Goal: Find specific fact: Find specific fact

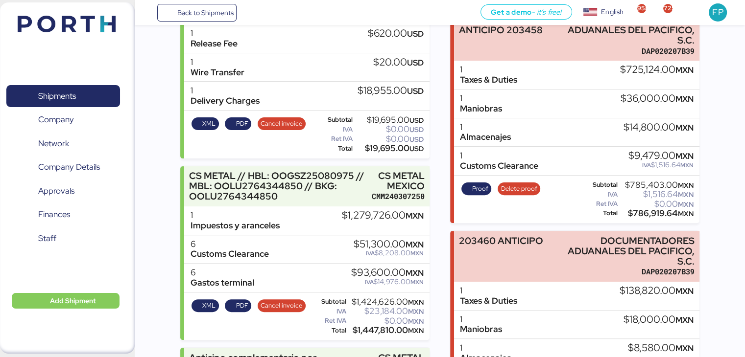
scroll to position [233, 0]
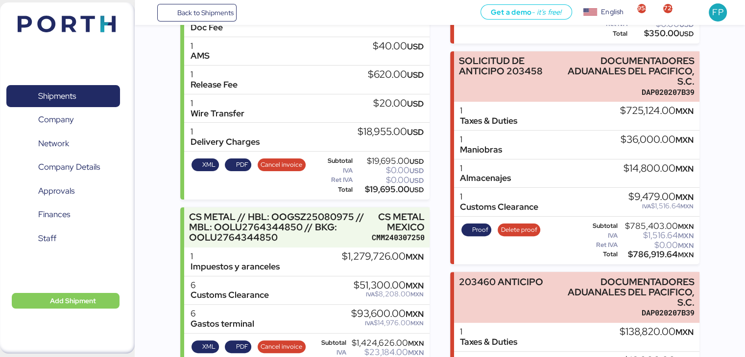
drag, startPoint x: 599, startPoint y: 56, endPoint x: 699, endPoint y: 79, distance: 102.9
copy div "DOCUMENTADORES ADUANALES DEL PACIFICO, S.C."
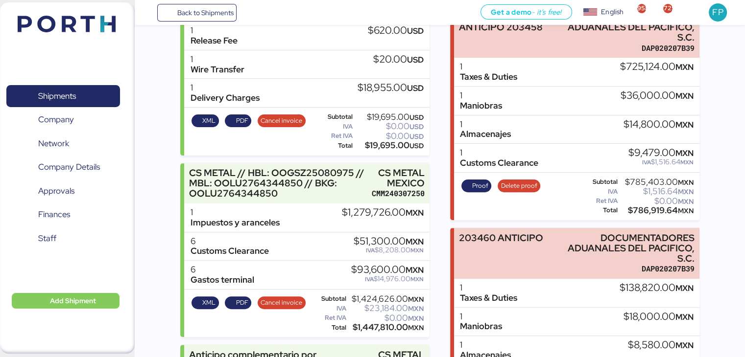
scroll to position [281, 0]
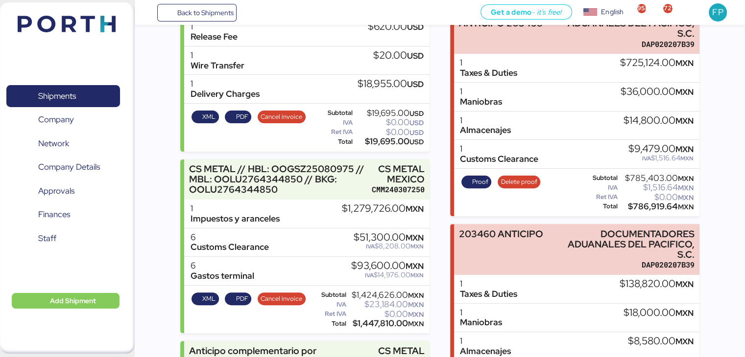
click at [652, 208] on div "$786,919.64 MXN" at bounding box center [656, 206] width 74 height 7
copy div "786,919.64"
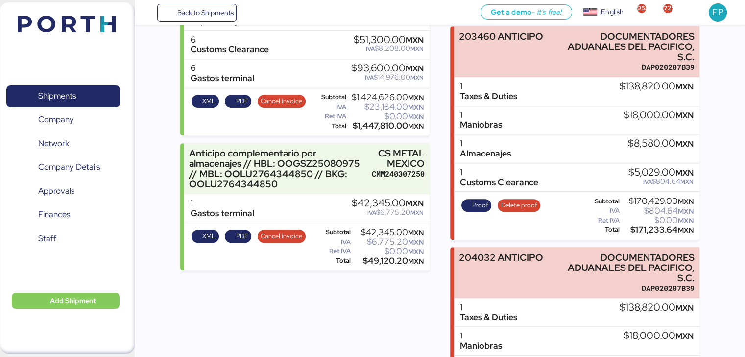
scroll to position [481, 0]
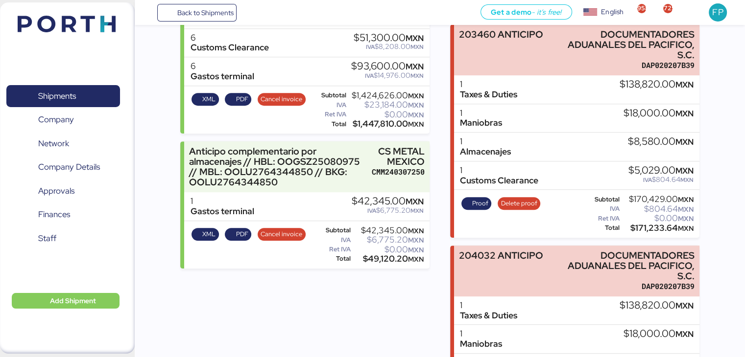
click at [650, 225] on div "$171,233.64 MXN" at bounding box center [657, 228] width 72 height 7
copy div "171,233.64"
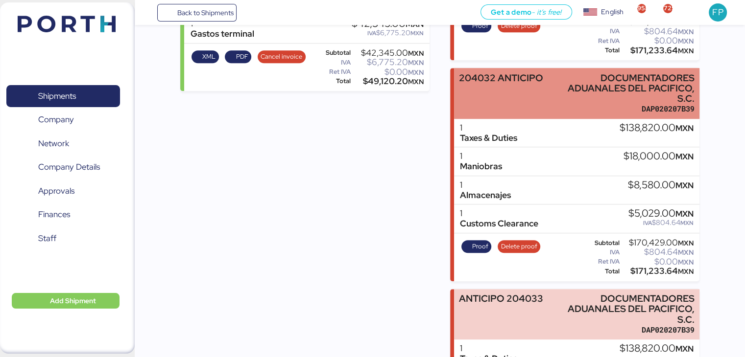
scroll to position [659, 0]
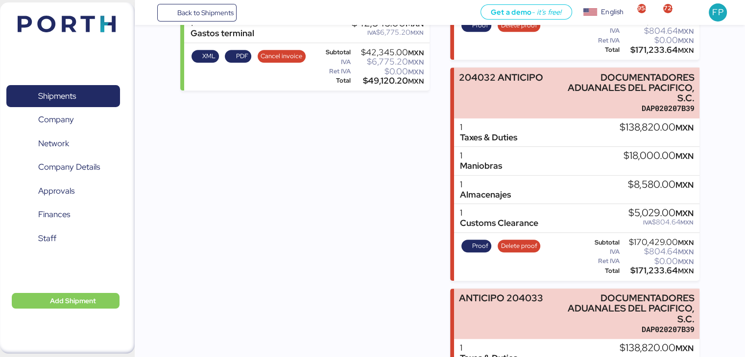
click at [653, 272] on div "$171,233.64 MXN" at bounding box center [657, 270] width 72 height 7
copy div "171,233.64"
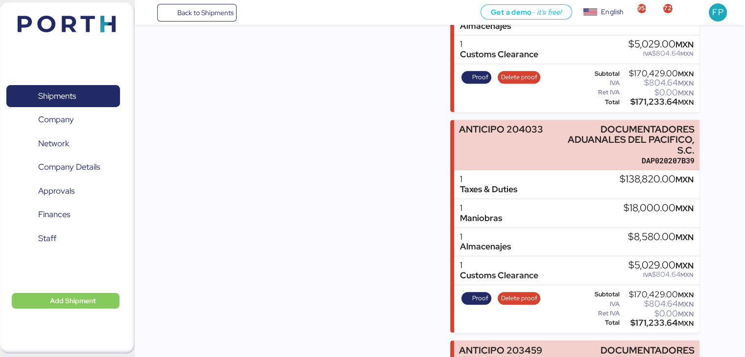
scroll to position [873, 0]
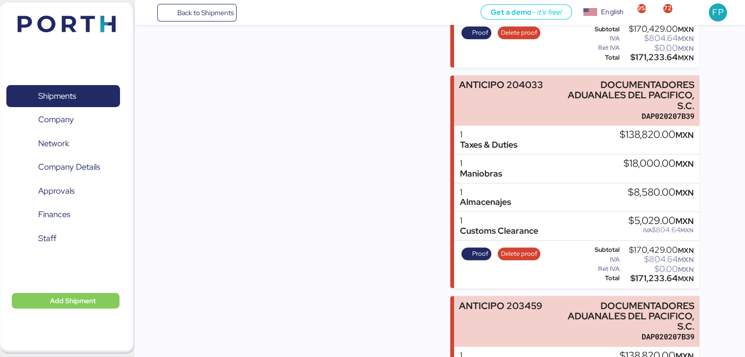
click at [641, 275] on div "$171,233.64 MXN" at bounding box center [657, 278] width 72 height 7
copy div "171,233.64"
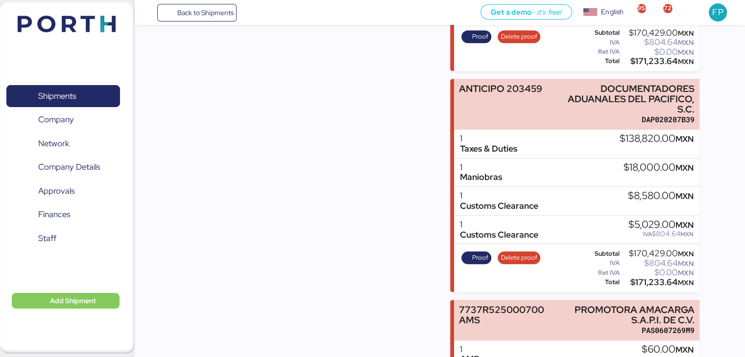
scroll to position [1144, 0]
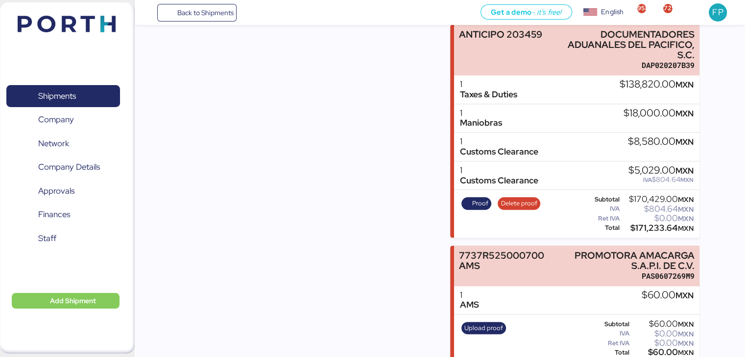
click at [640, 225] on div "$171,233.64 MXN" at bounding box center [657, 228] width 72 height 7
copy div "171,233.64"
